Goal: Task Accomplishment & Management: Manage account settings

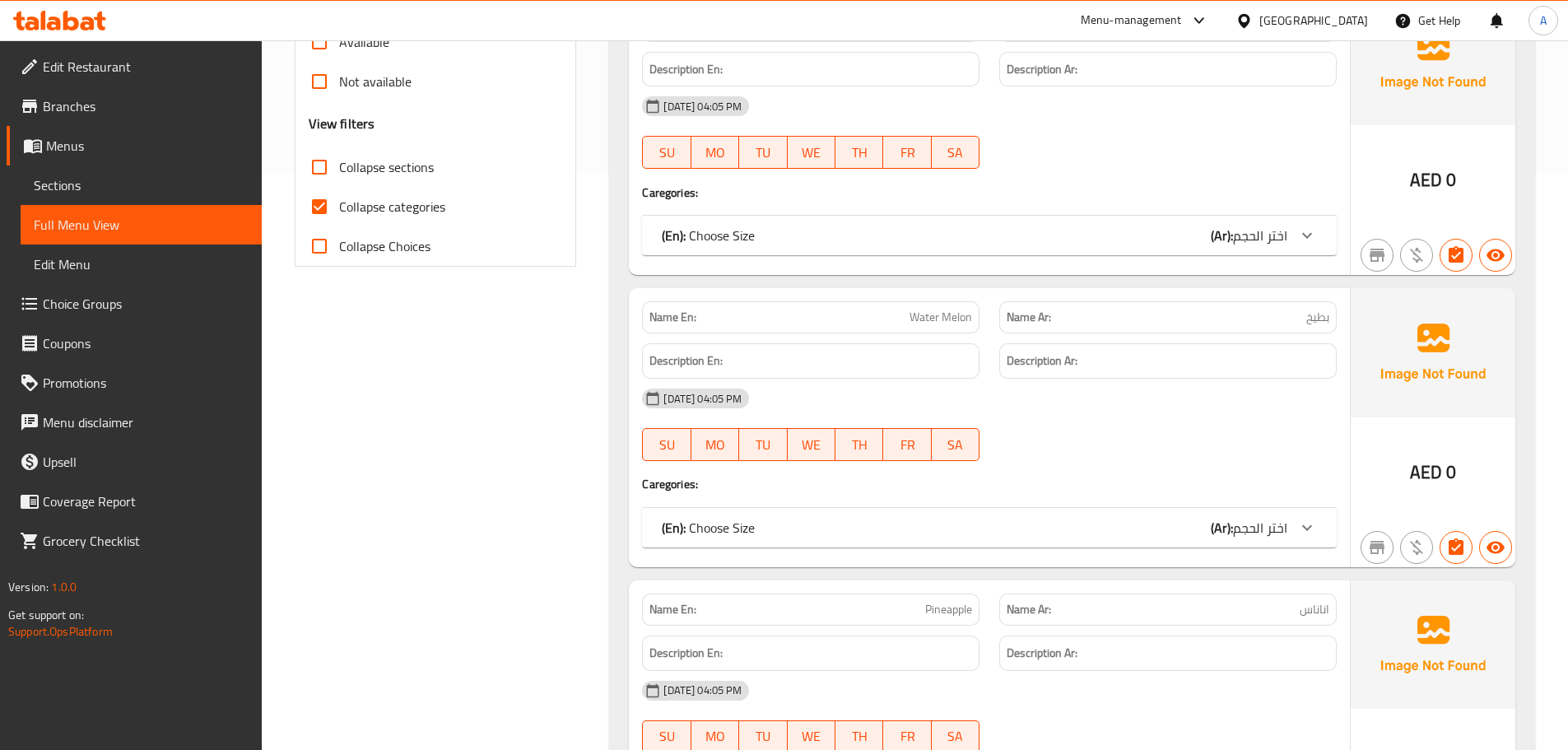
scroll to position [905, 0]
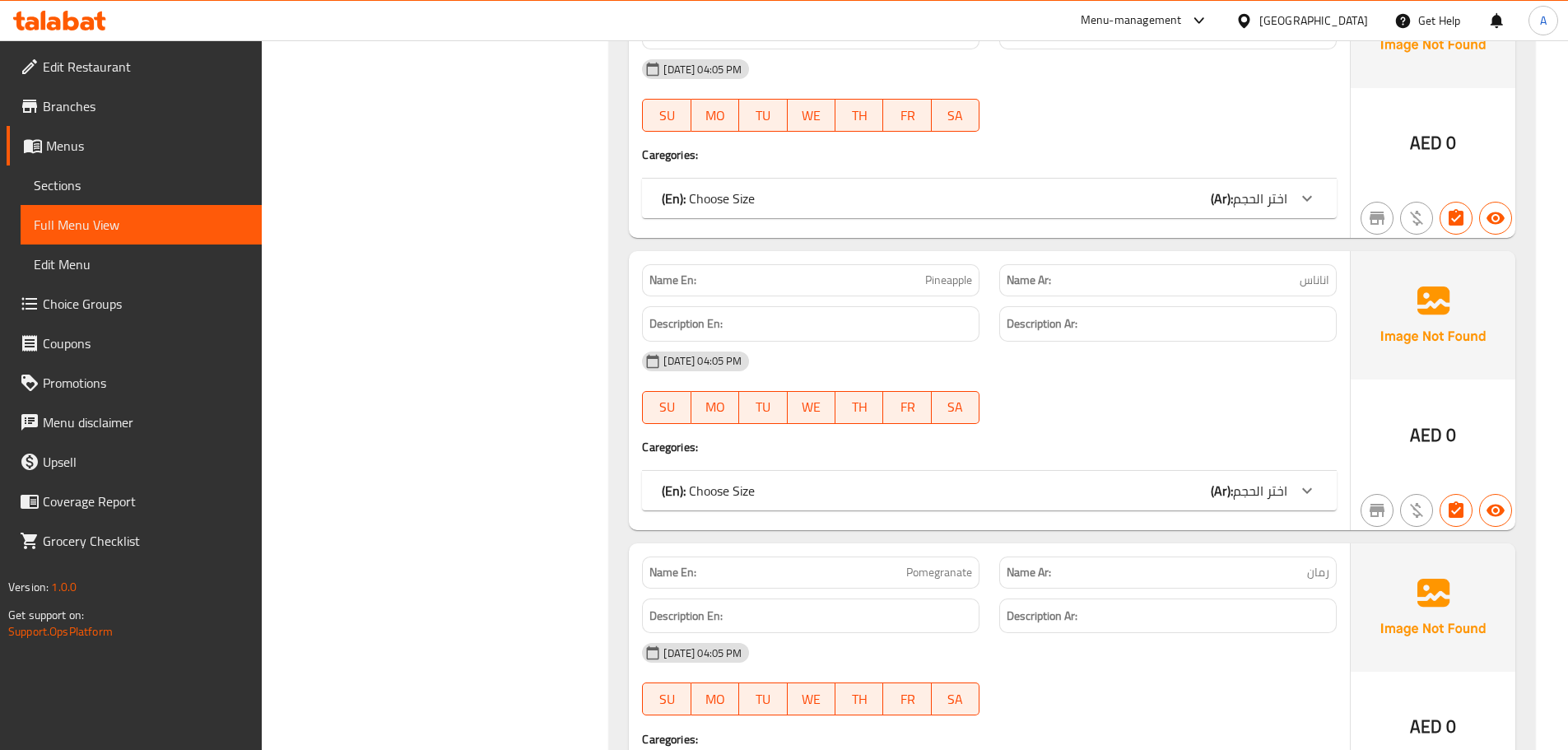
click at [102, 169] on link "Sections" at bounding box center [141, 185] width 241 height 39
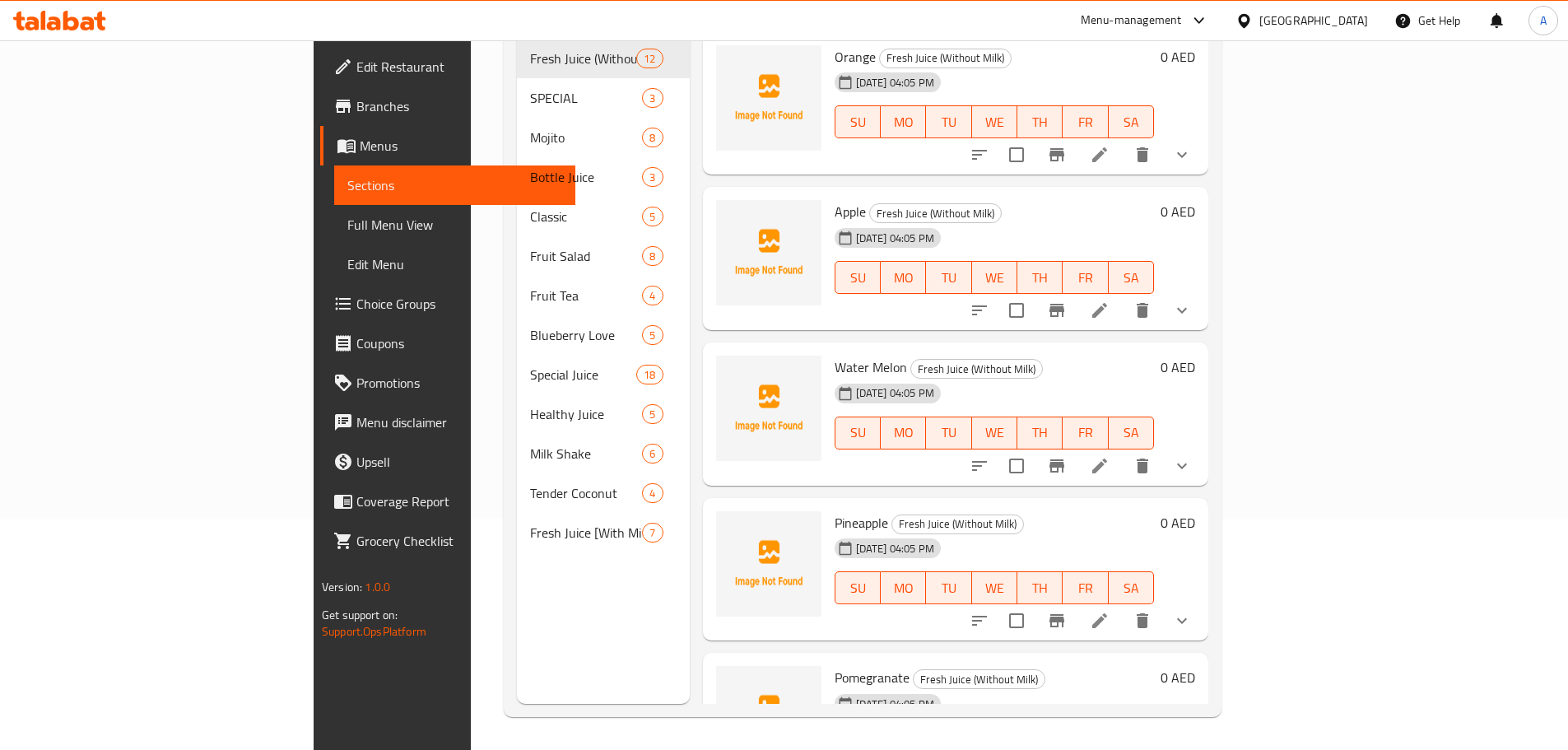
scroll to position [230, 0]
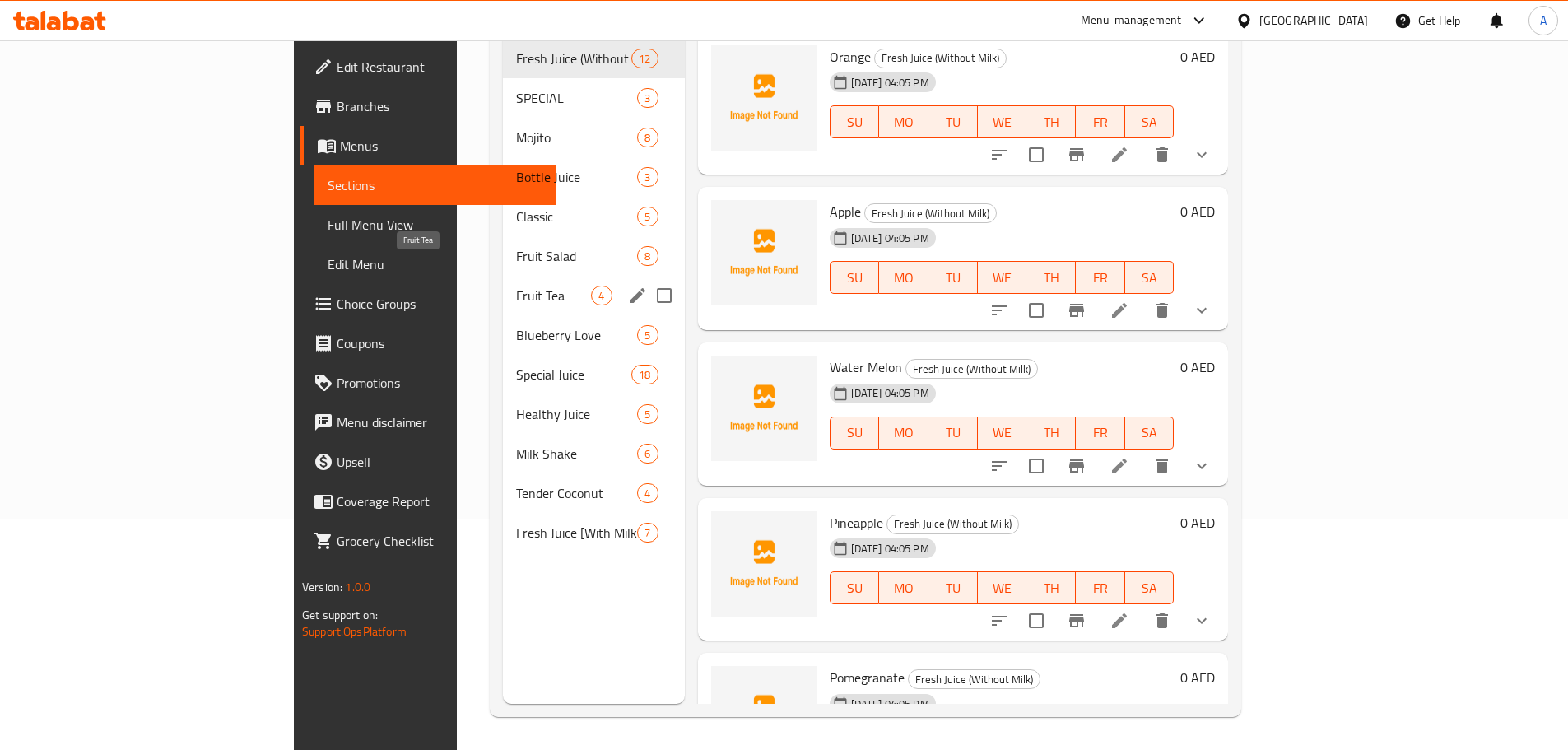
click at [516, 286] on span "Fruit Tea" at bounding box center [553, 295] width 75 height 20
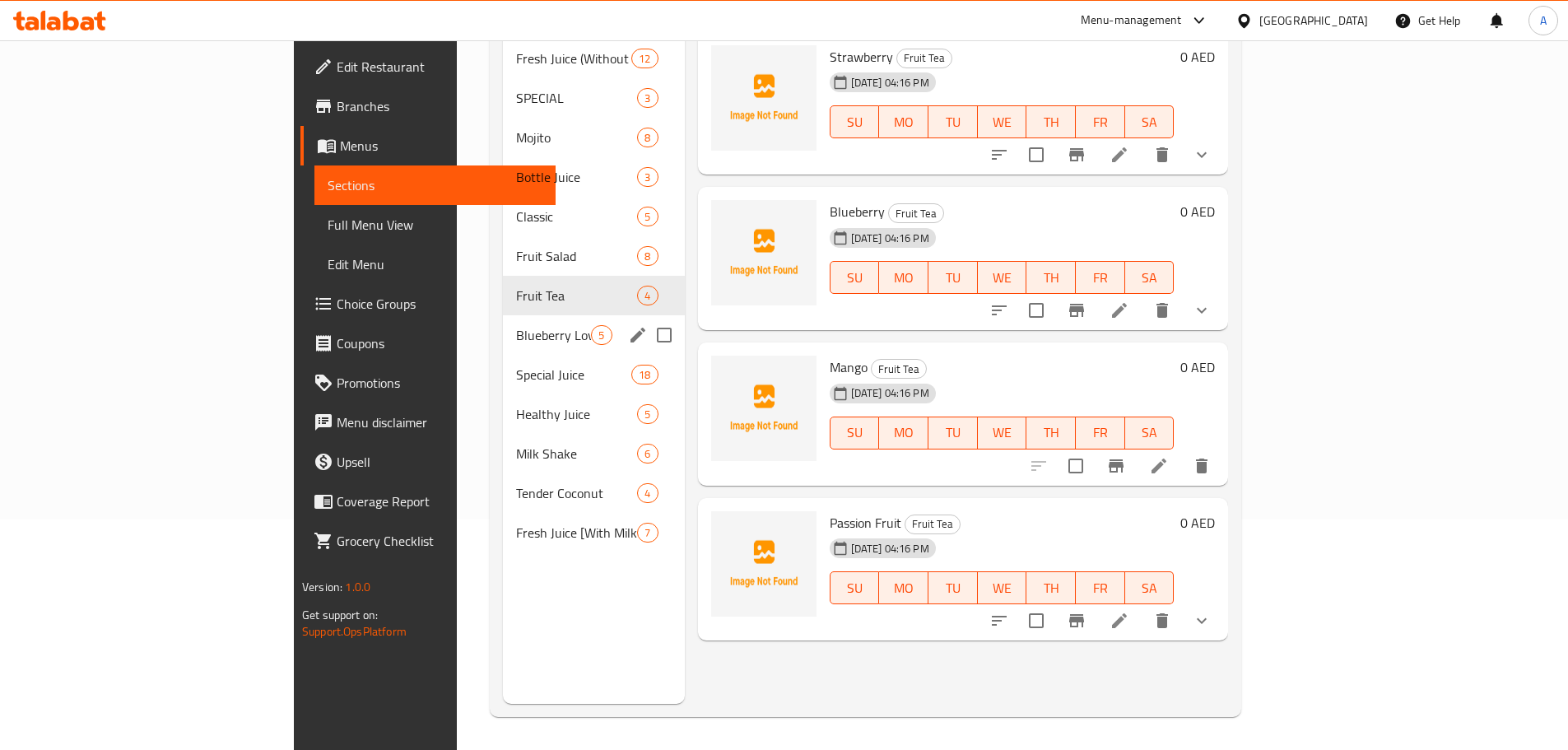
click at [503, 325] on div "Blueberry Love 5" at bounding box center [593, 335] width 181 height 39
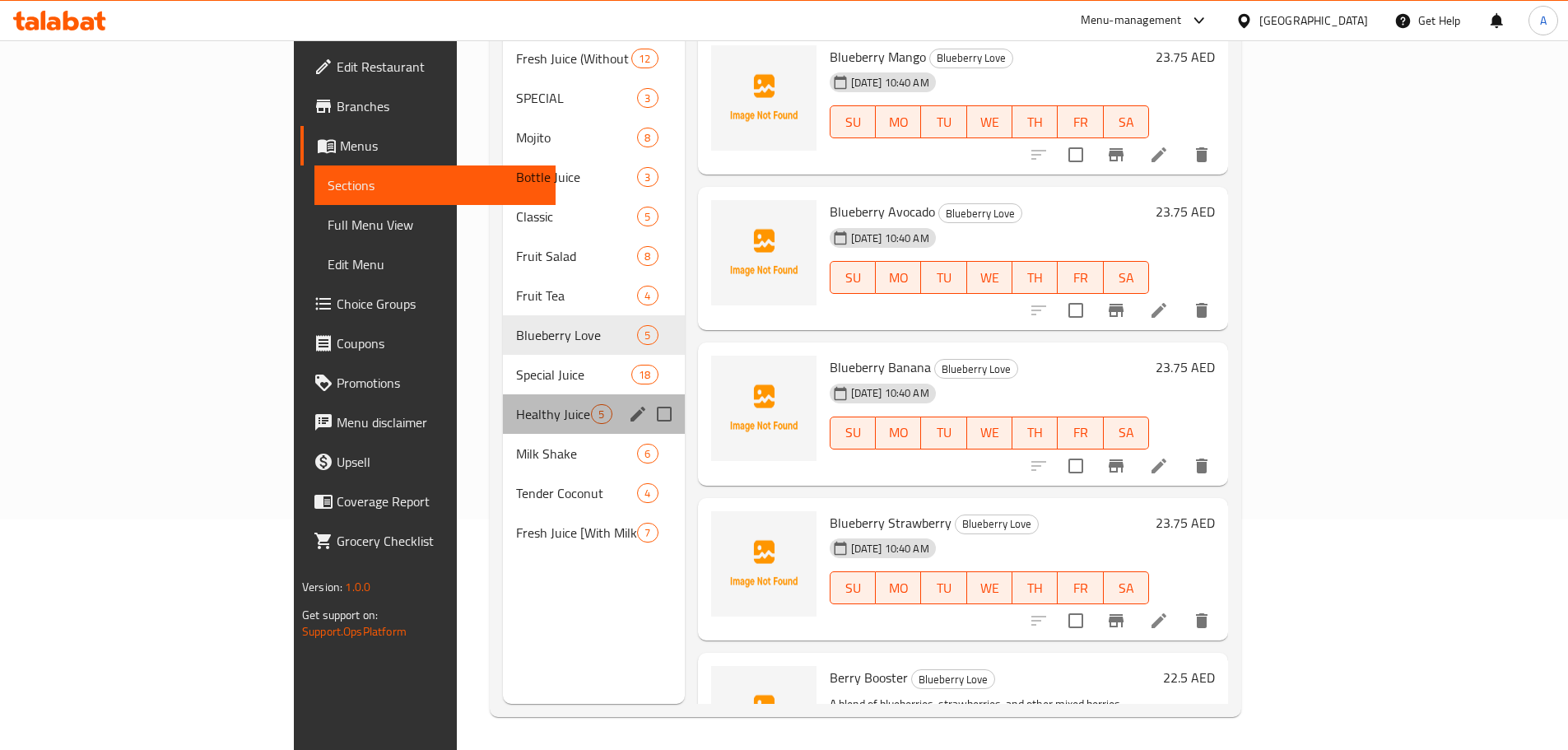
click at [503, 395] on div "Healthy Juice 5" at bounding box center [593, 414] width 181 height 39
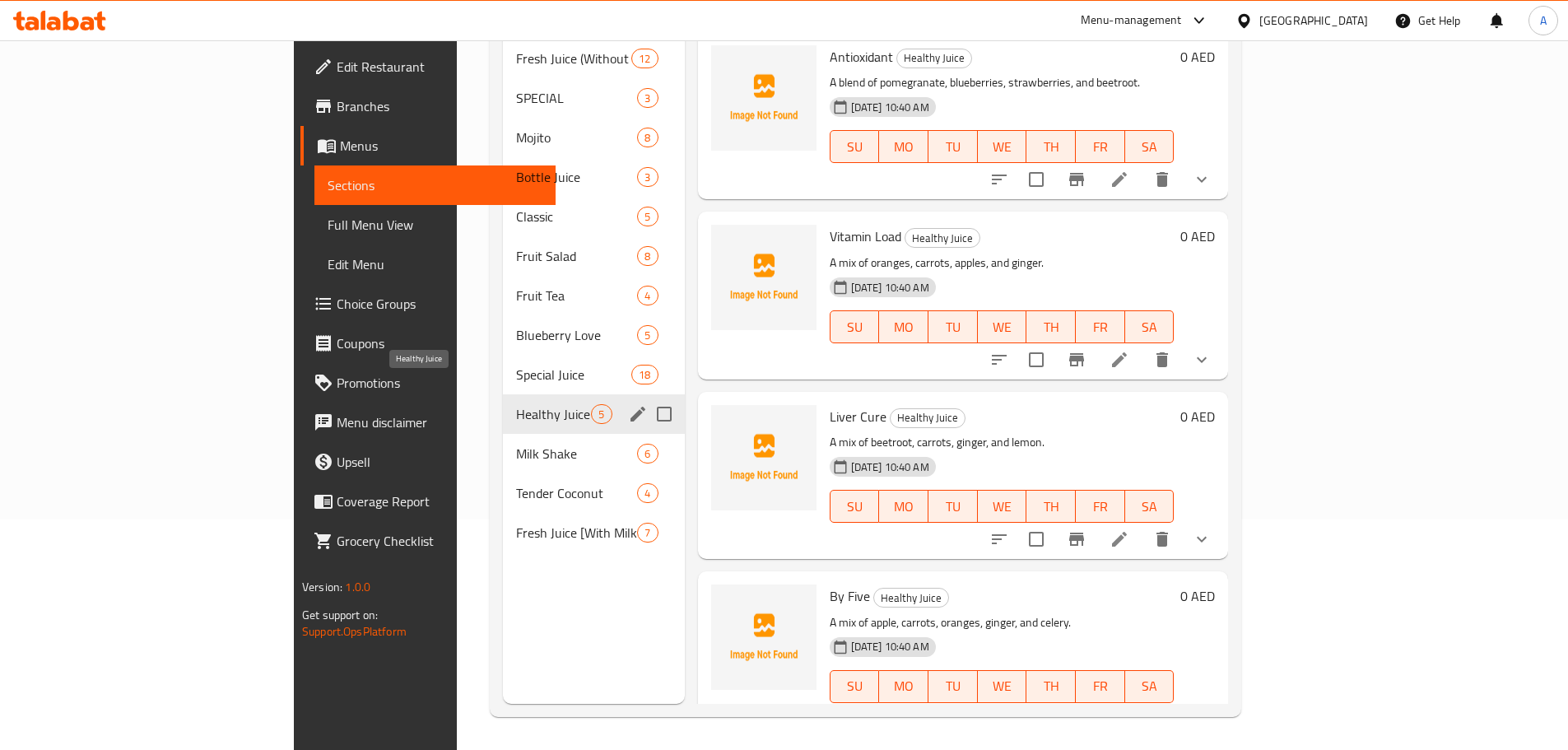
click at [516, 444] on span "Milk Shake" at bounding box center [576, 453] width 121 height 20
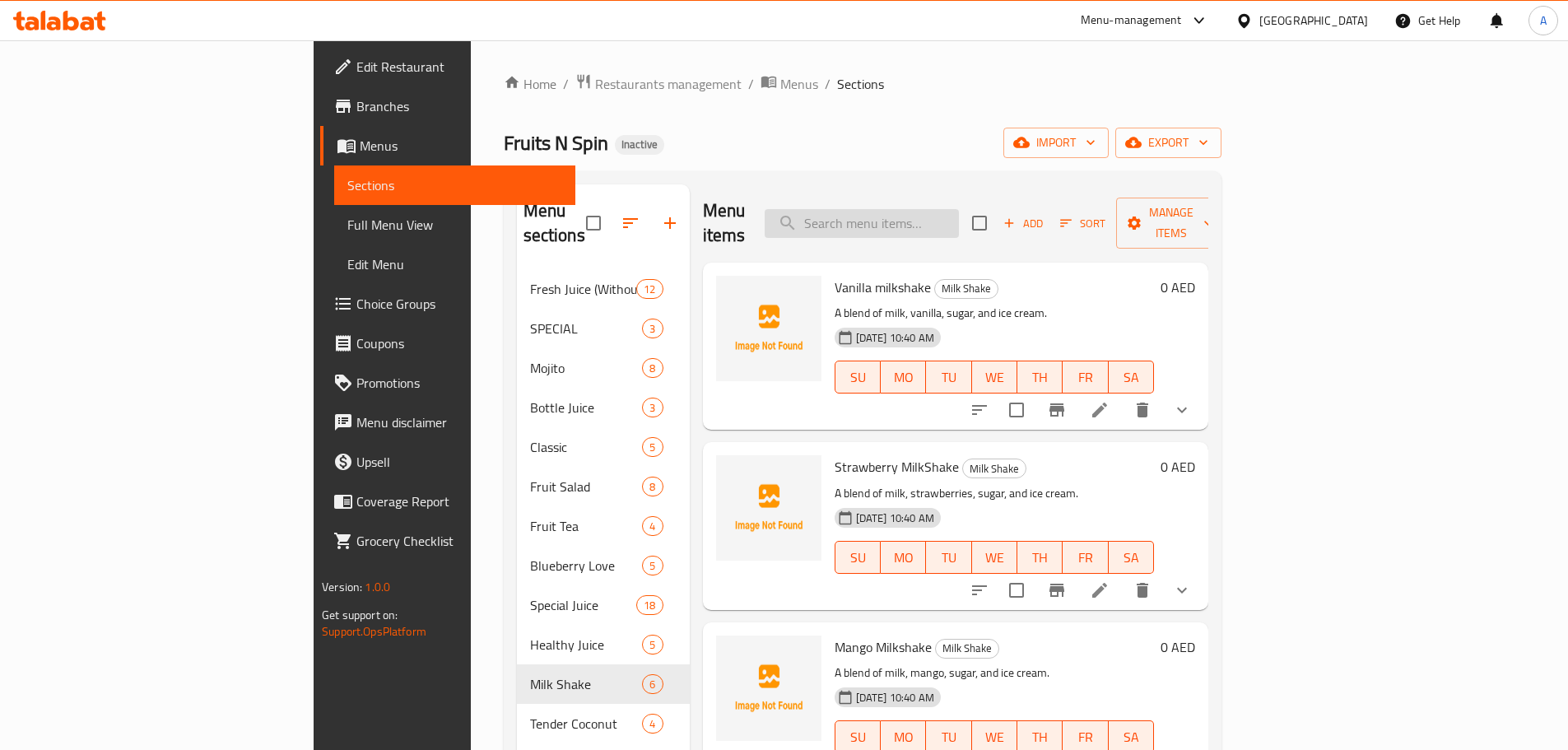
click at [958, 209] on input "search" at bounding box center [862, 223] width 194 height 29
paste input "Coffee"
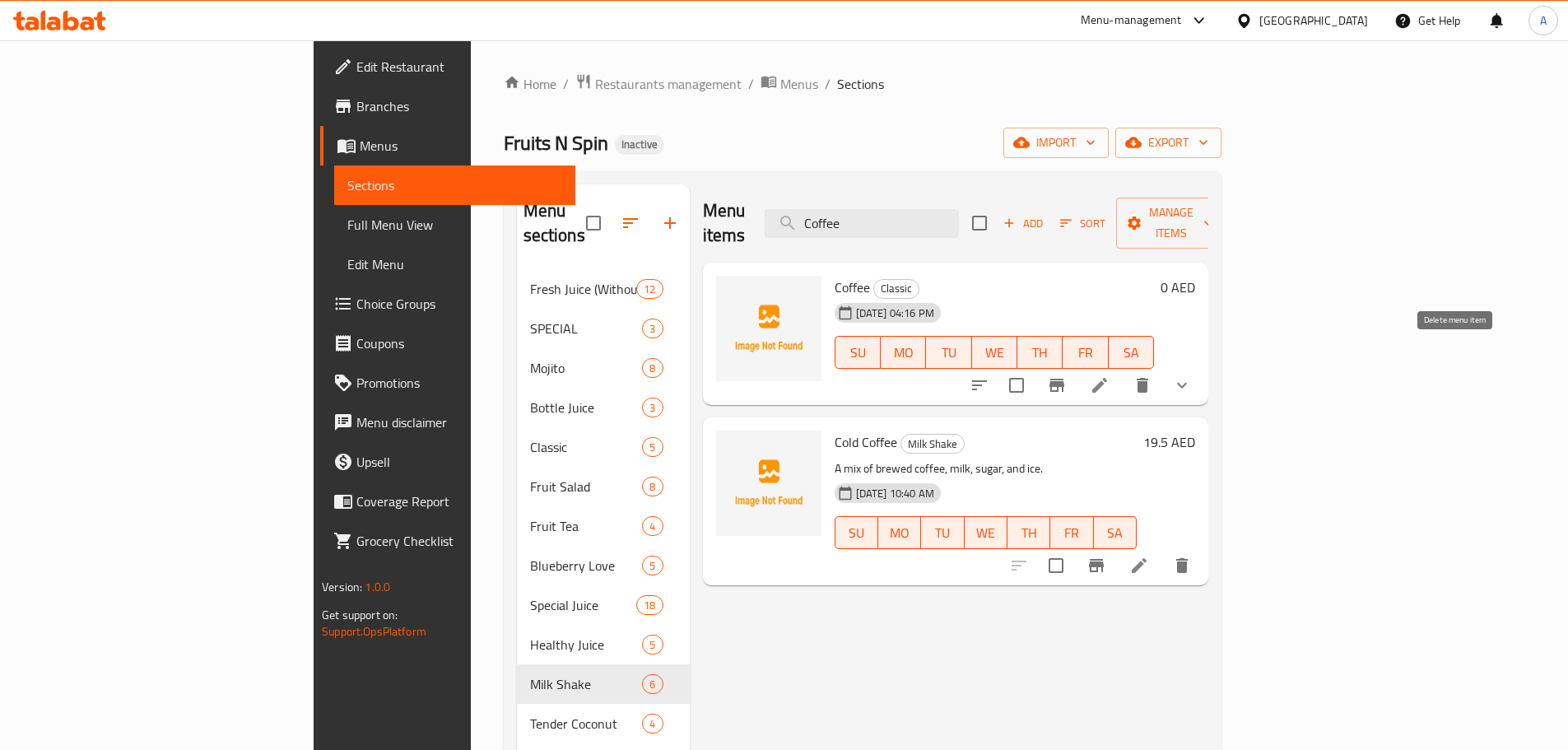
type input "Coffee"
click at [1191, 375] on icon "show more" at bounding box center [1181, 384] width 20 height 20
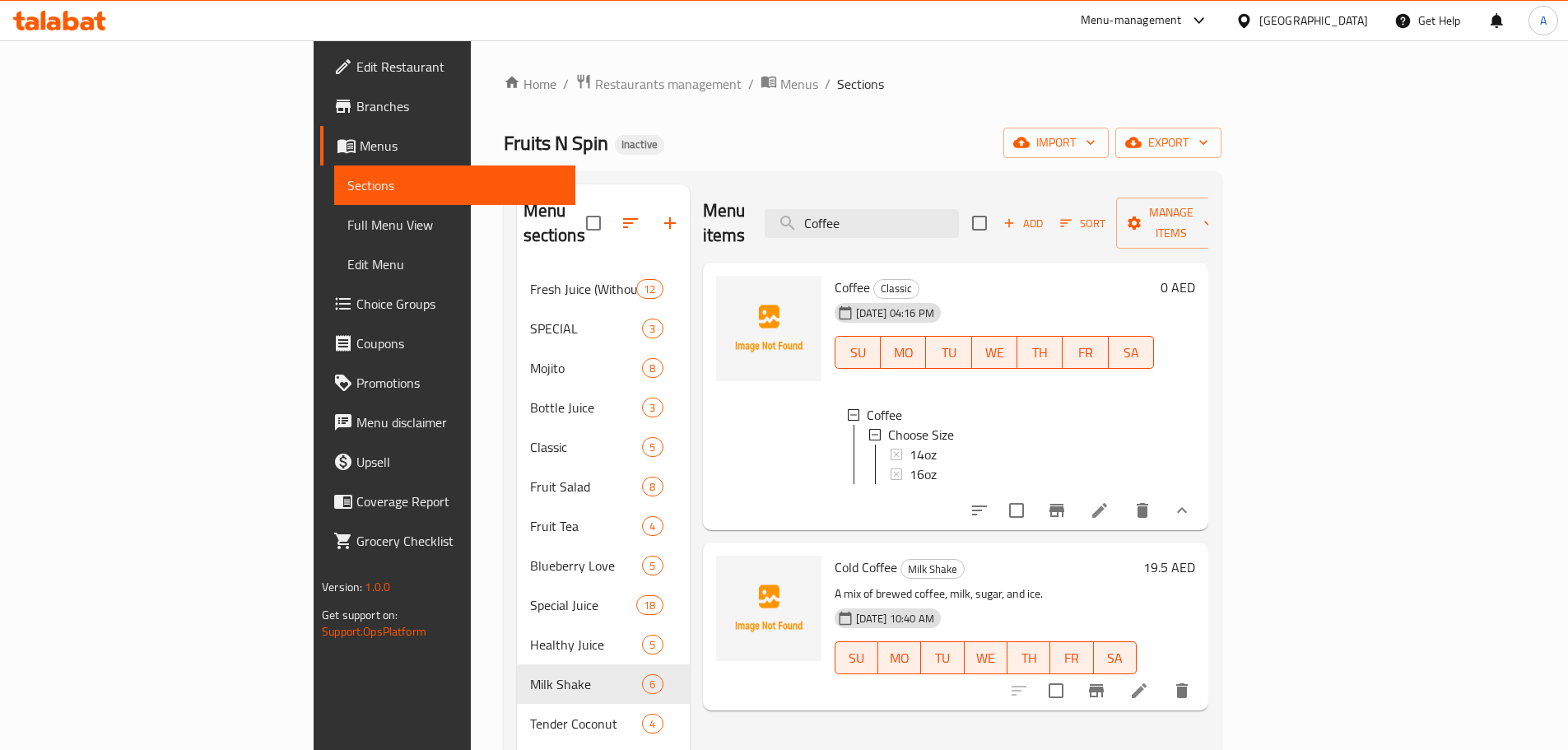
click at [348, 227] on span "Full Menu View" at bounding box center [455, 225] width 215 height 20
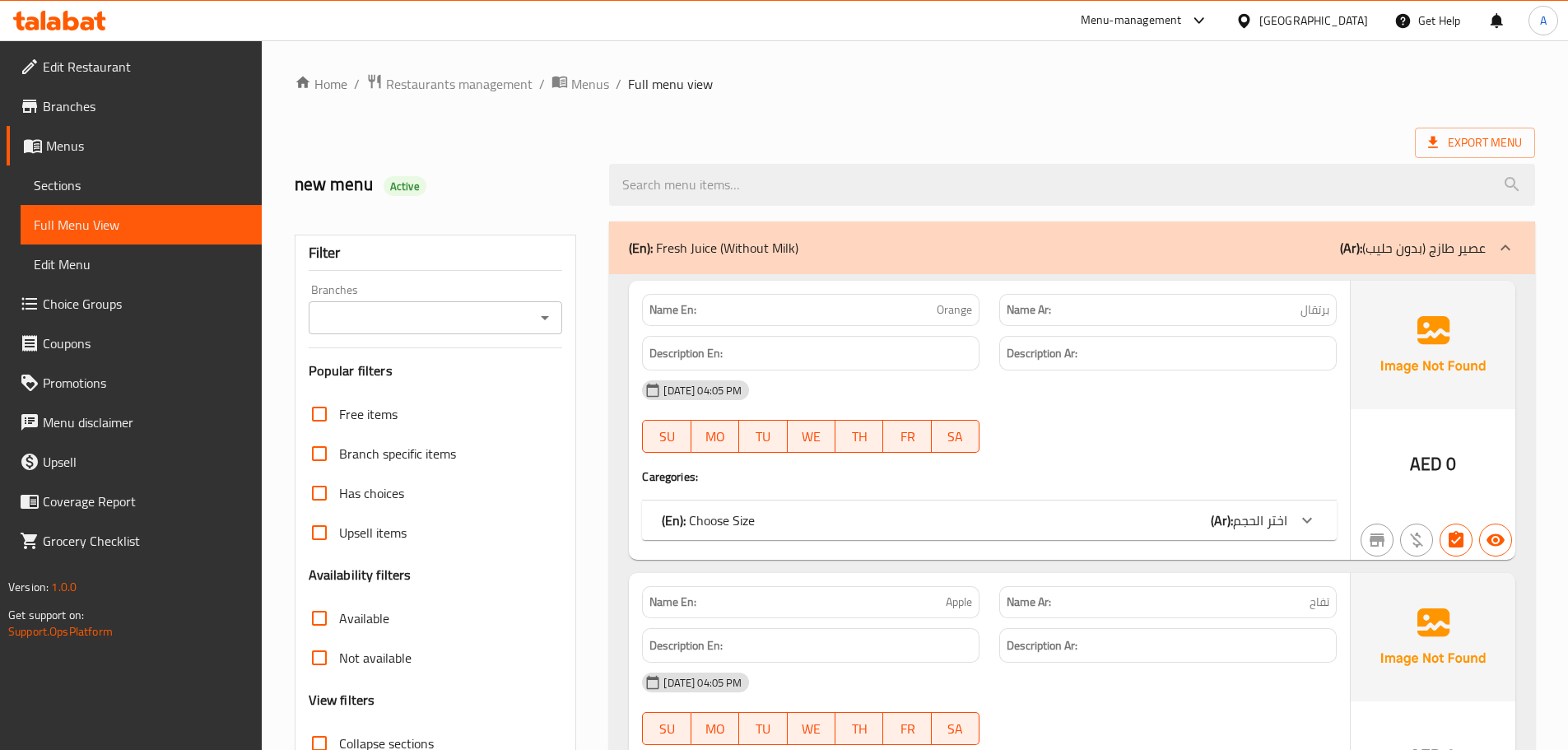
click at [911, 334] on div "Description En:" at bounding box center [811, 353] width 357 height 55
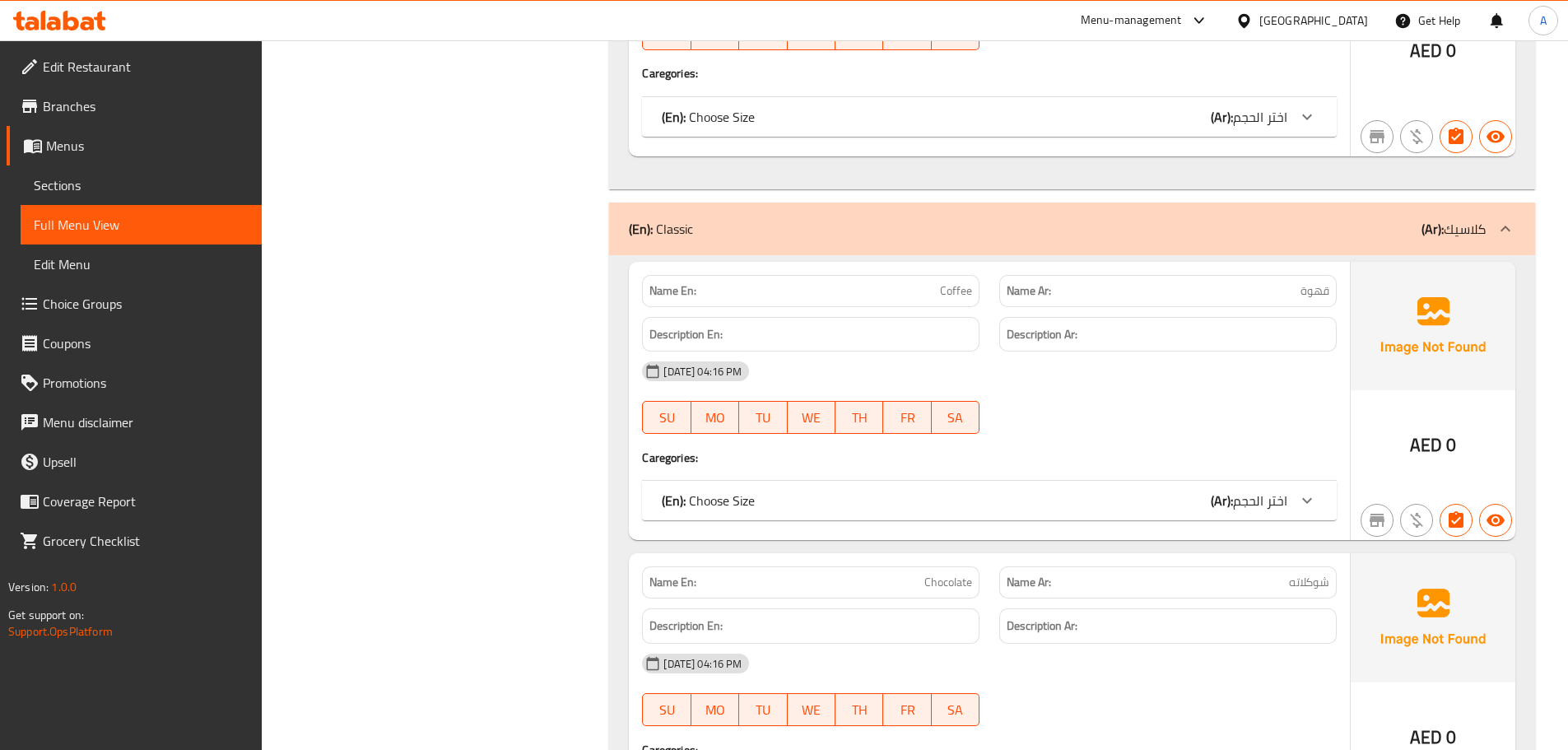
scroll to position [7861, 0]
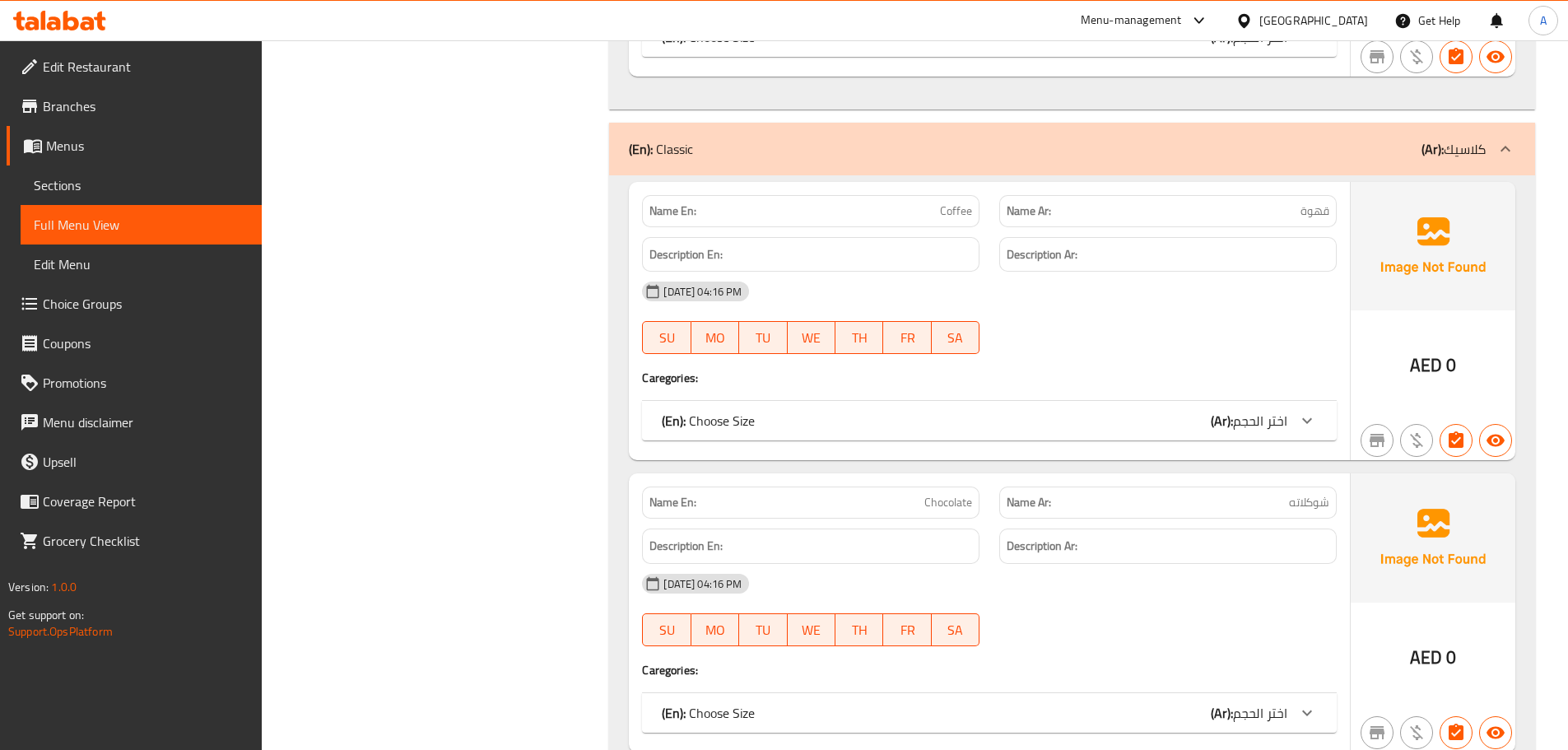
click at [872, 419] on div "(En): Choose Size (Ar): اختر الحجم" at bounding box center [974, 420] width 626 height 20
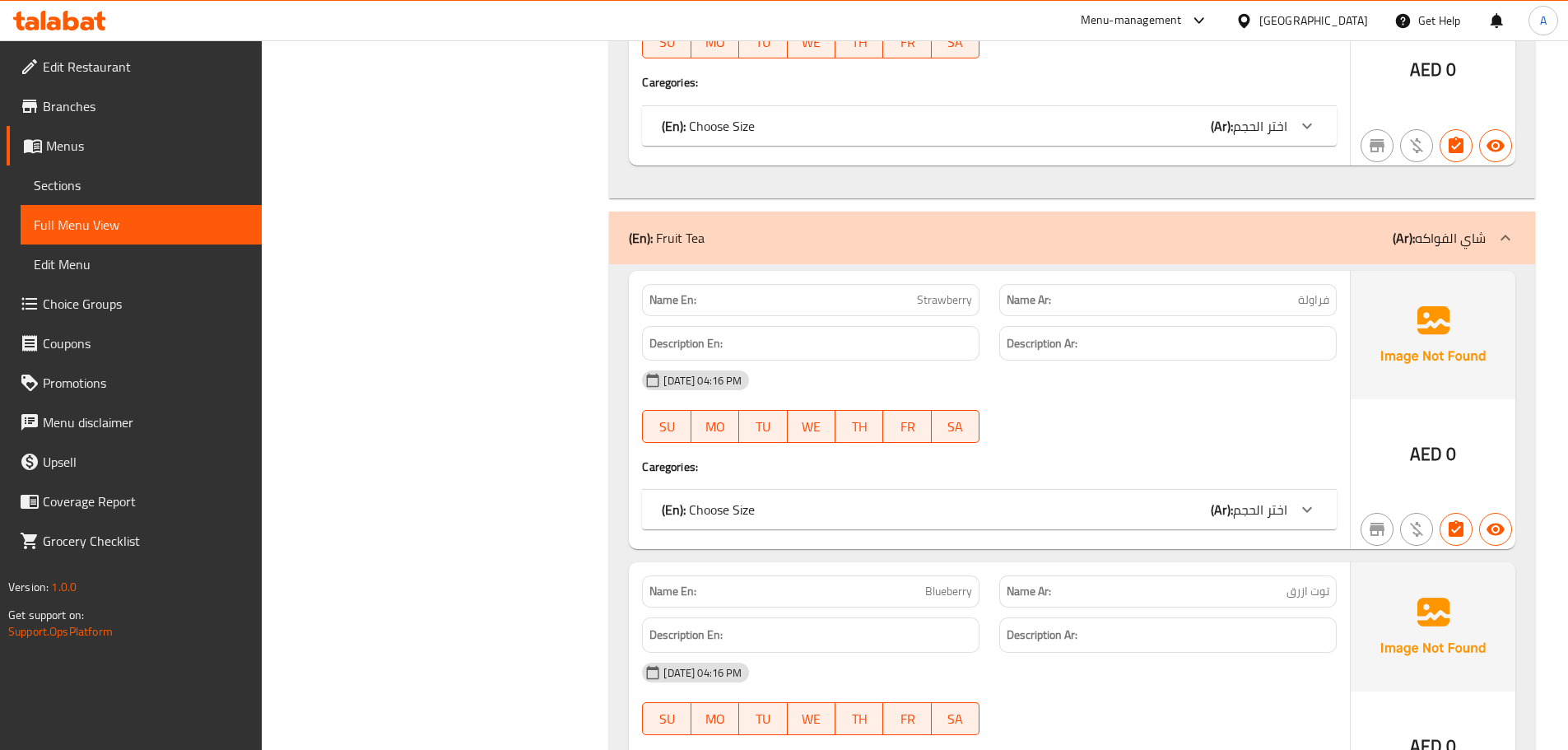
scroll to position [11806, 0]
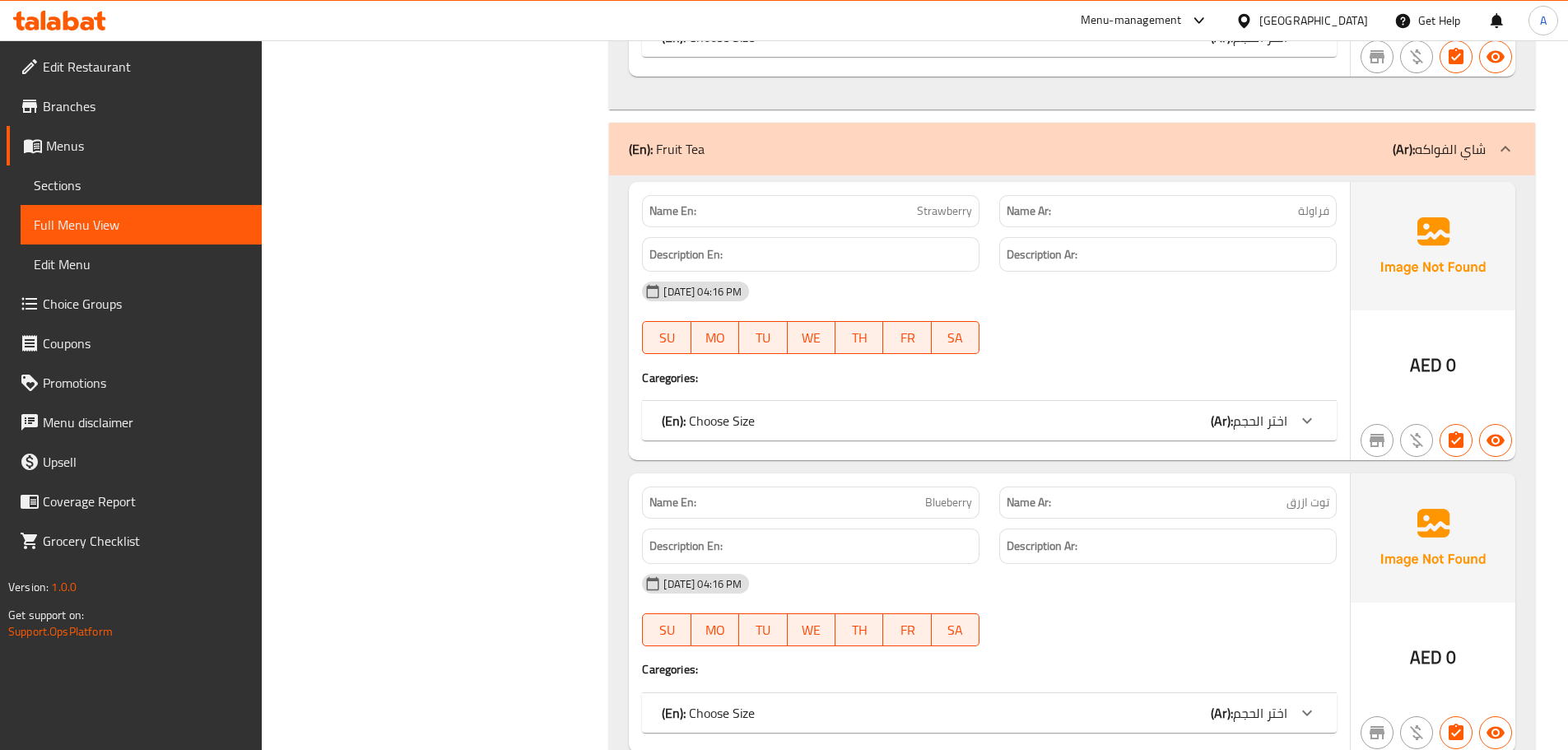
click at [1097, 408] on div "(En): Choose Size (Ar): اختر الحجم" at bounding box center [988, 421] width 694 height 39
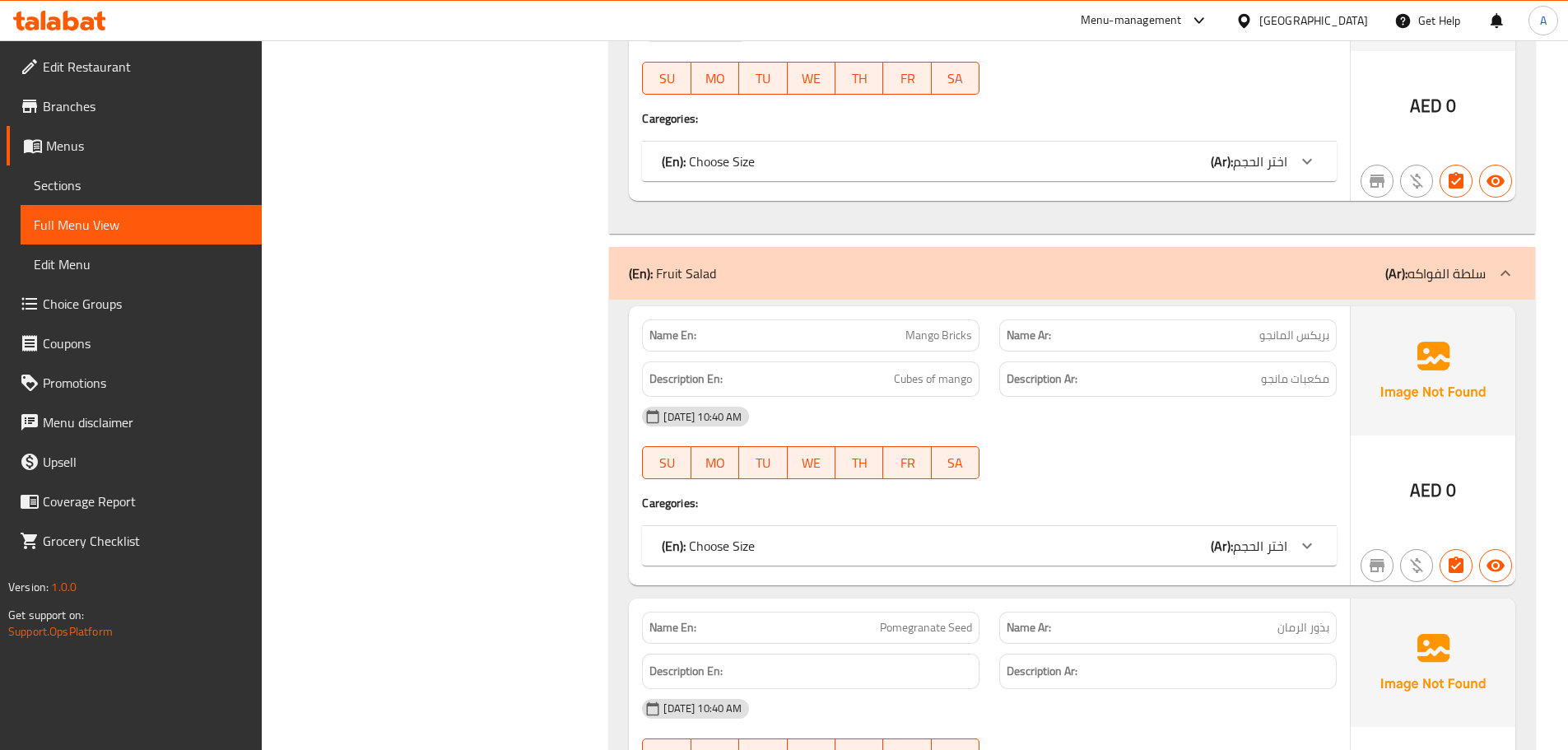
scroll to position [9598, 0]
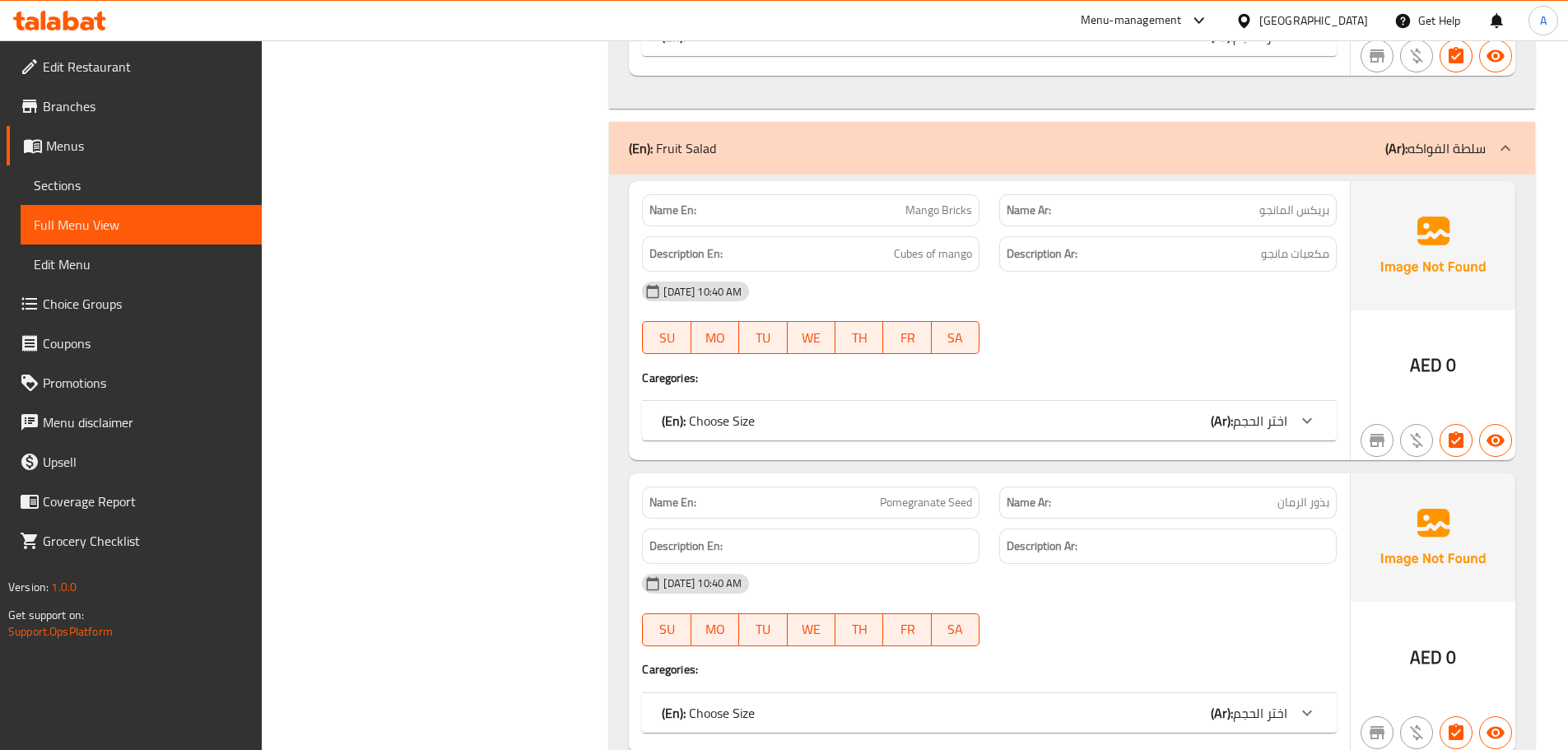
click at [825, 428] on div "(En): Choose Size (Ar): اختر الحجم" at bounding box center [974, 420] width 626 height 20
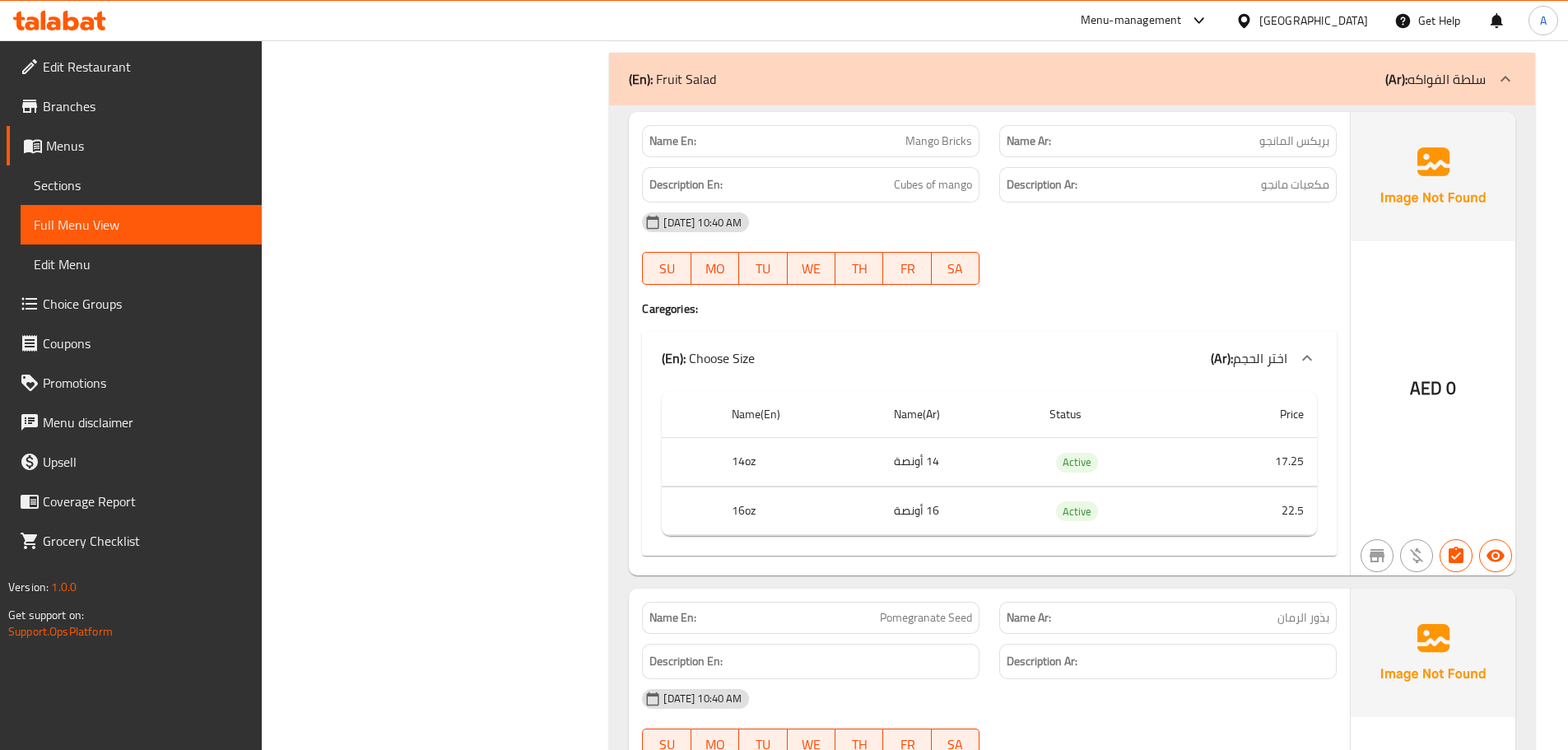
scroll to position [9186, 0]
